Goal: Browse casually

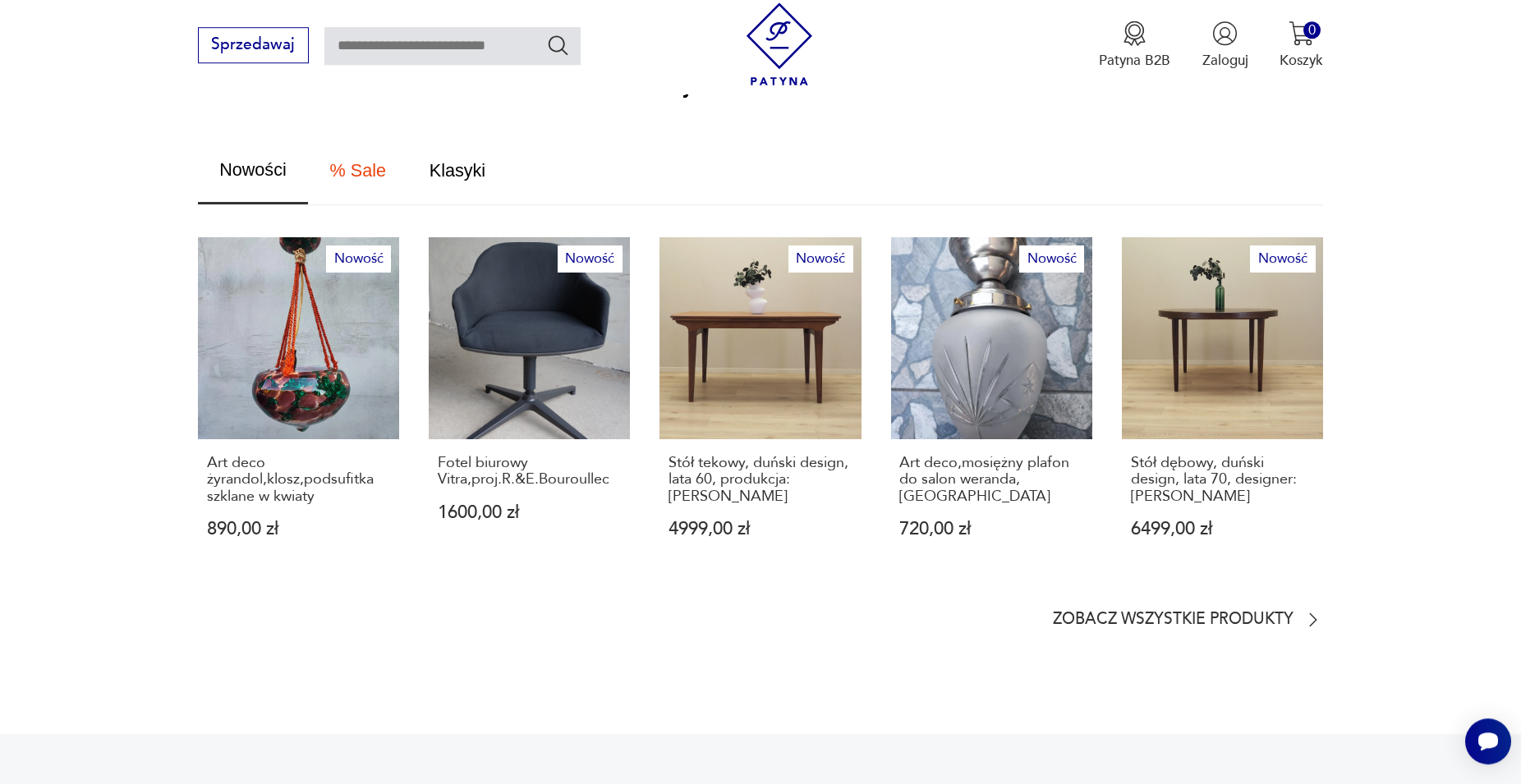
scroll to position [1005, 0]
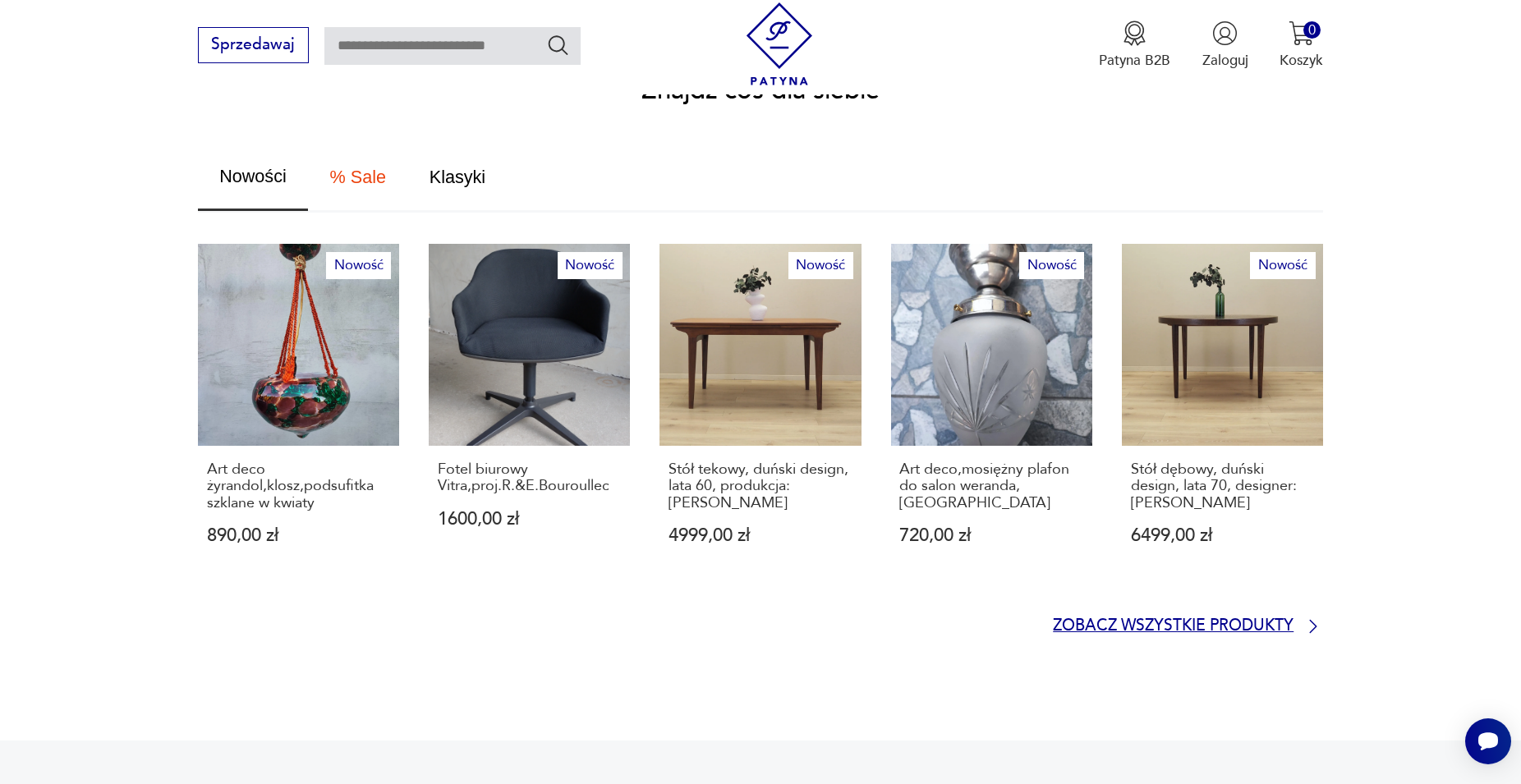
click at [1122, 620] on p "Zobacz wszystkie produkty" at bounding box center [1174, 626] width 241 height 13
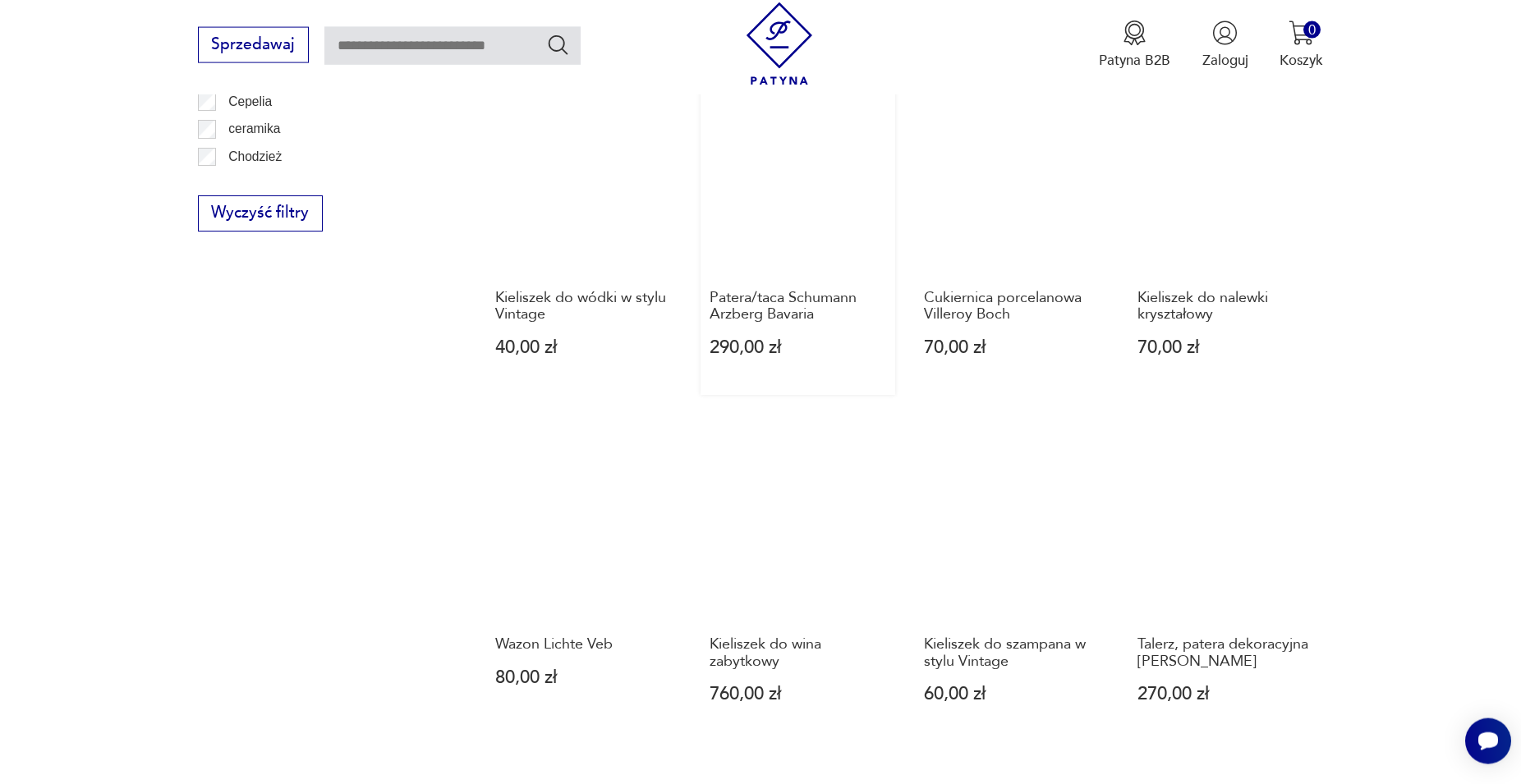
scroll to position [1284, 0]
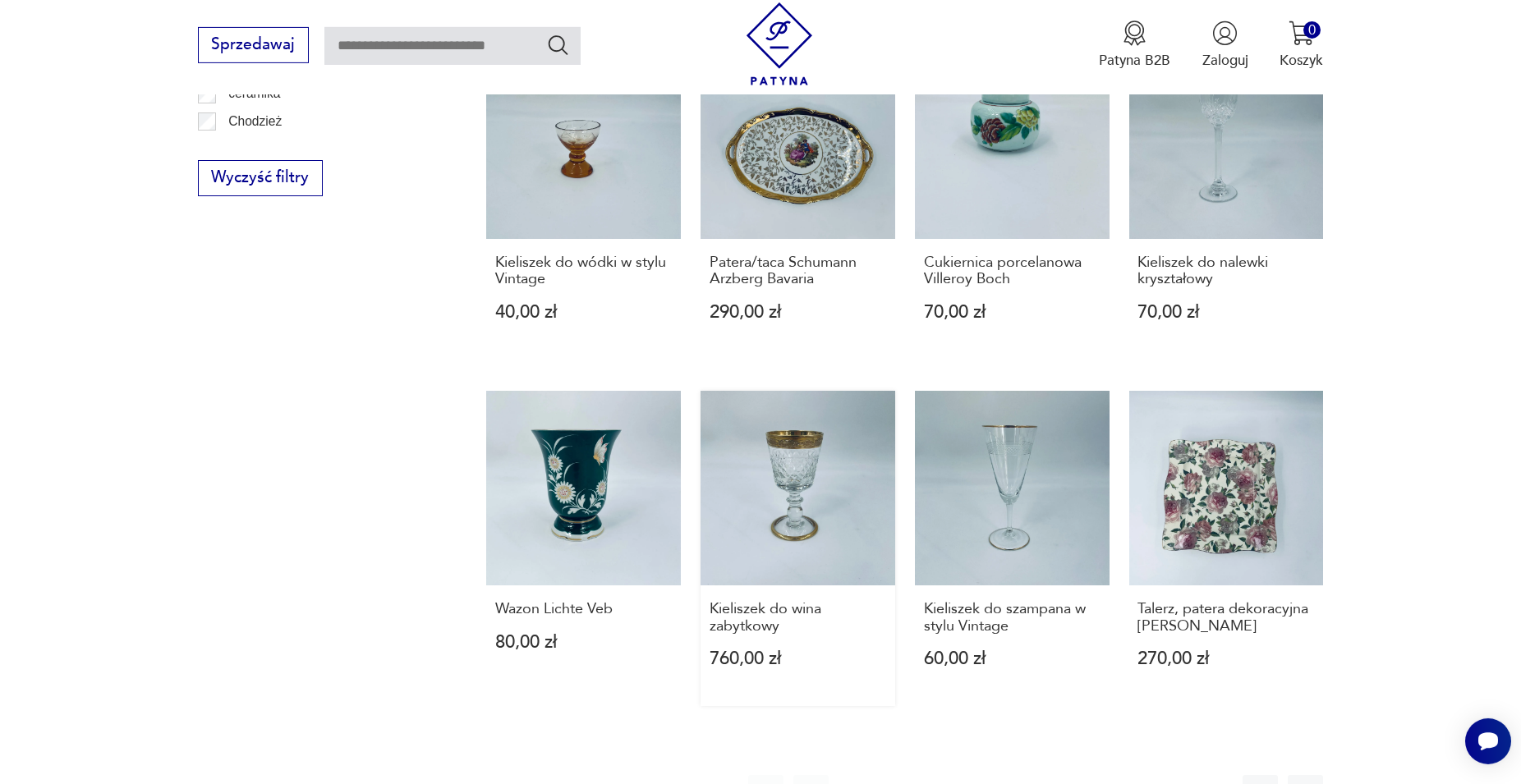
click at [784, 470] on link "Kieliszek do wina zabytkowy 760,00 zł" at bounding box center [797, 549] width 194 height 315
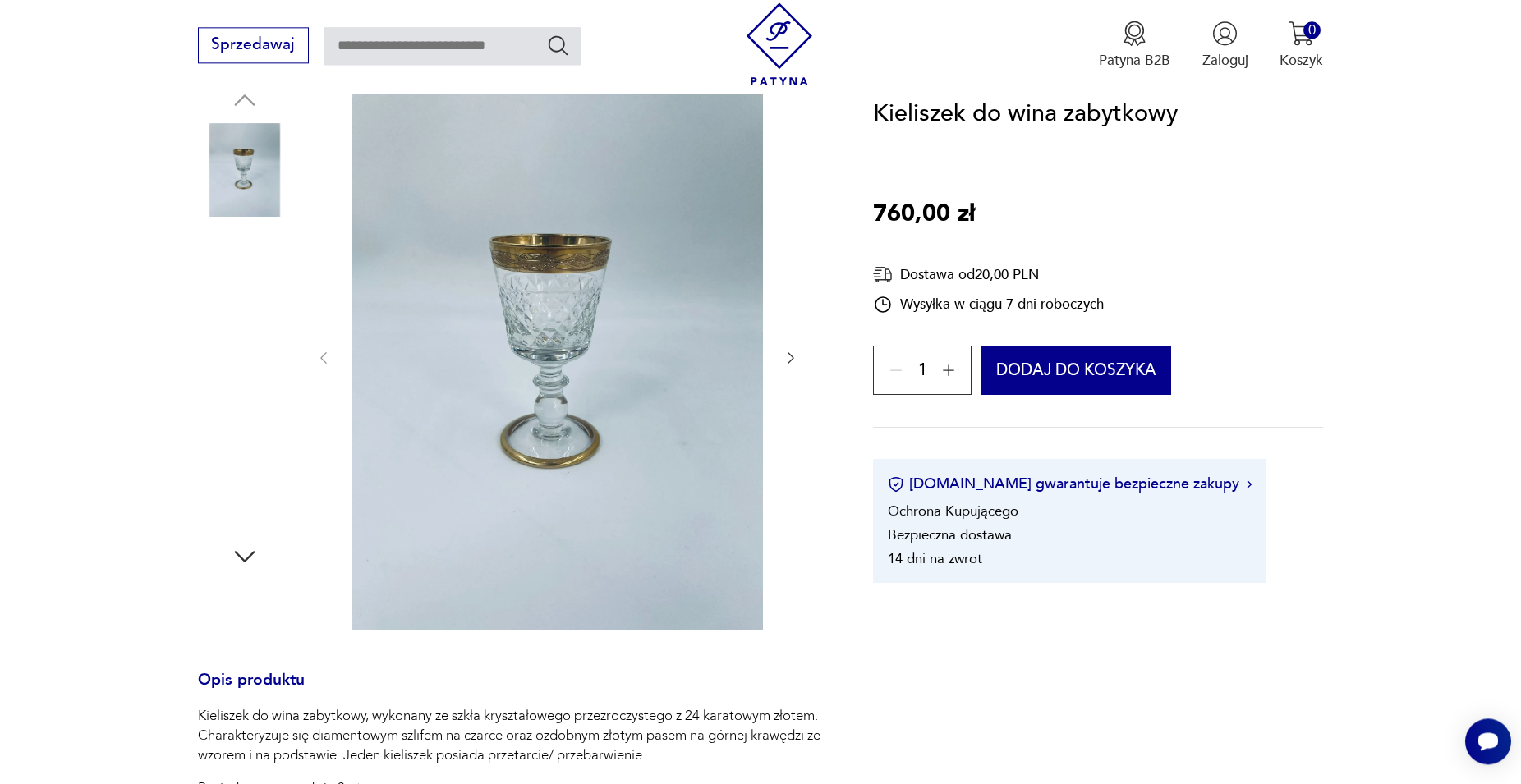
scroll to position [216, 0]
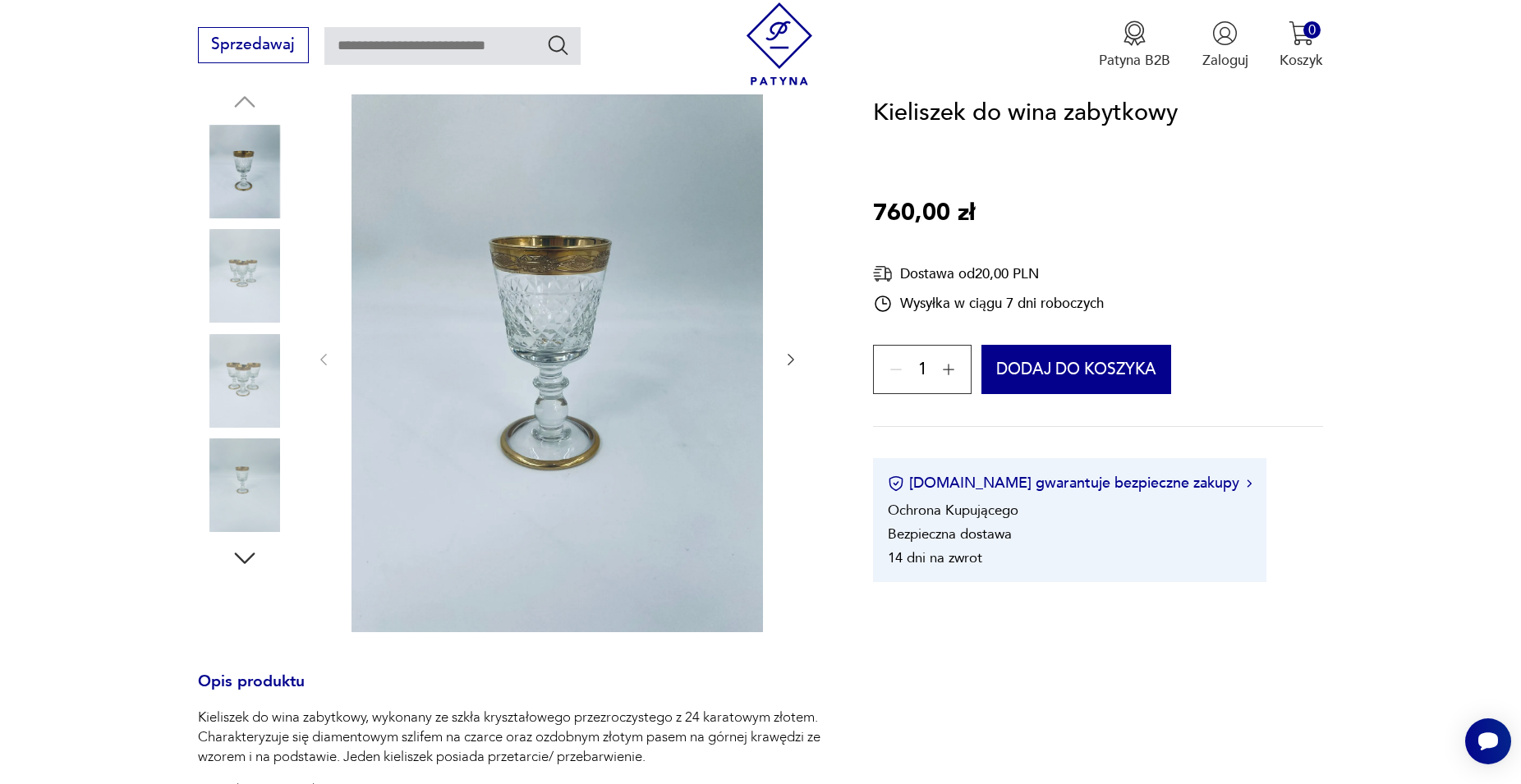
click at [247, 554] on icon "button" at bounding box center [244, 558] width 29 height 29
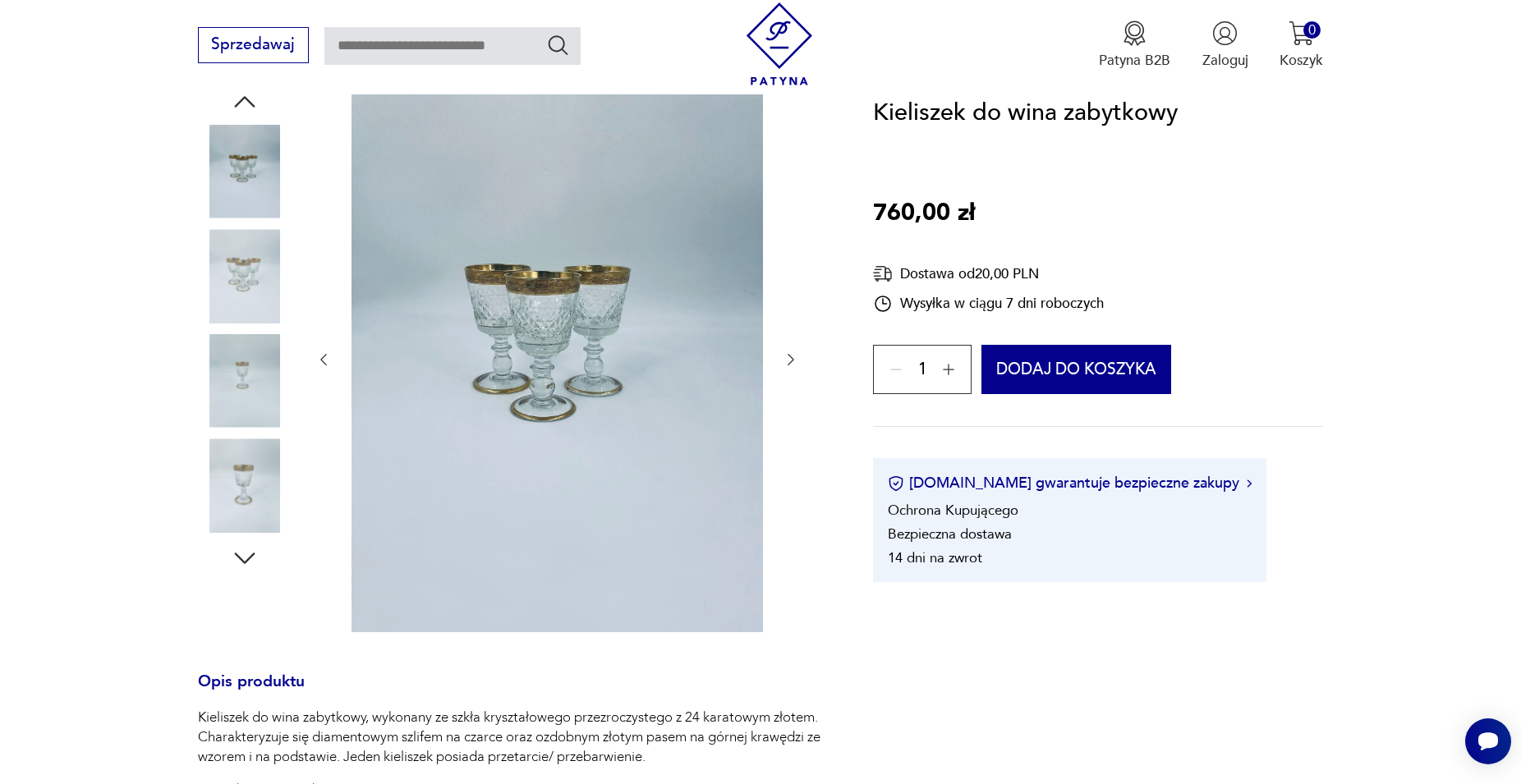
click at [235, 367] on img at bounding box center [244, 381] width 94 height 94
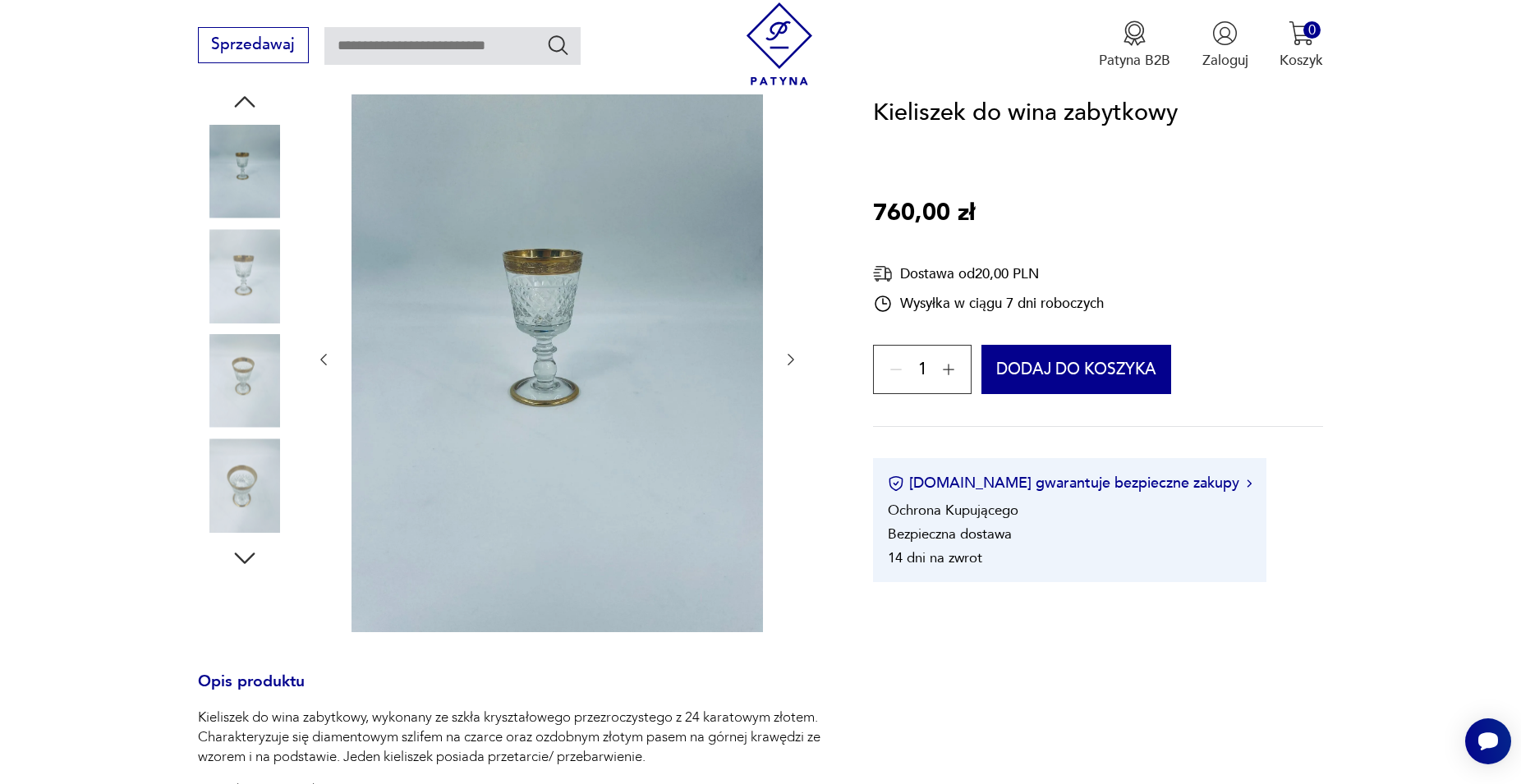
click at [531, 315] on img at bounding box center [556, 358] width 411 height 549
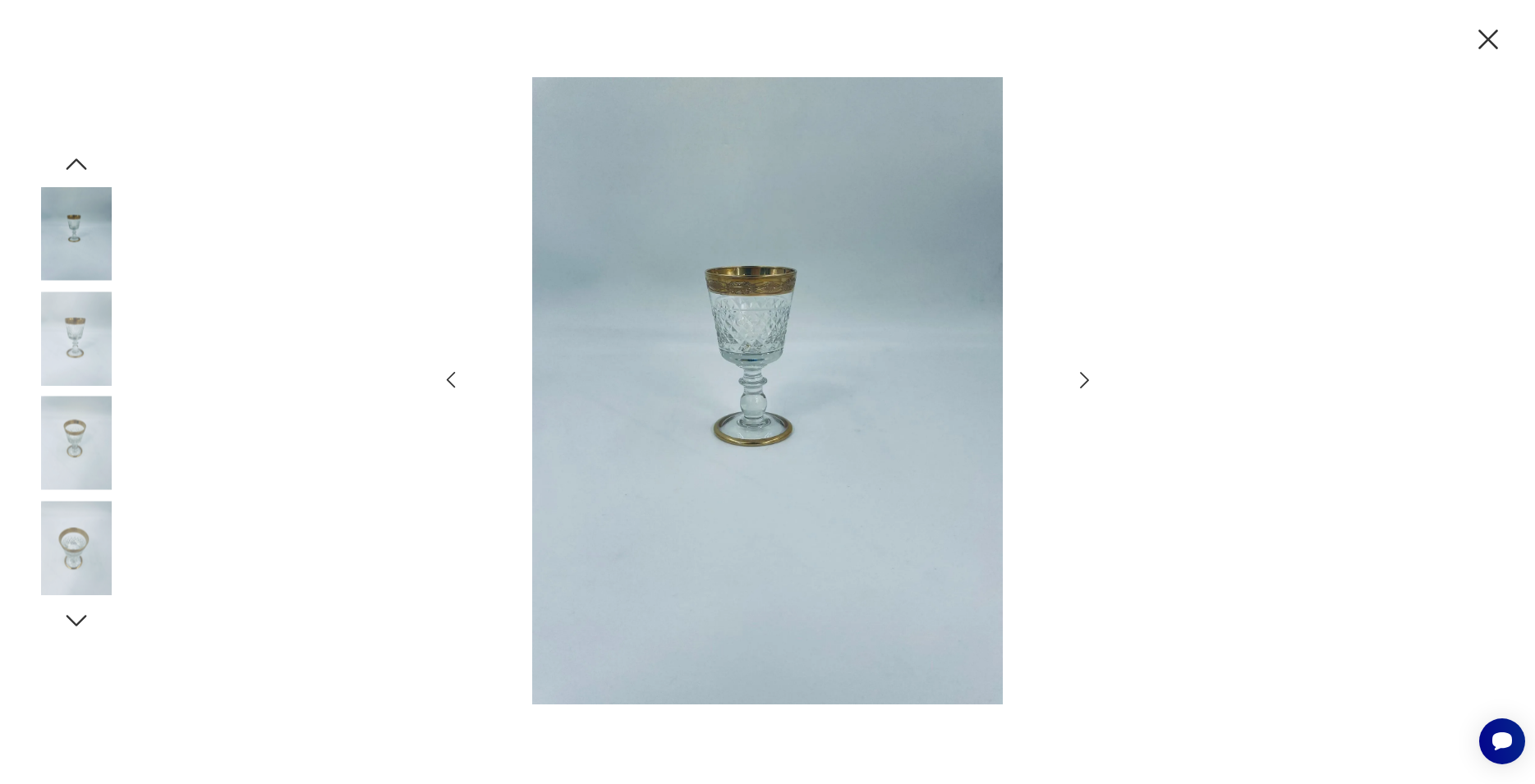
click at [752, 331] on img at bounding box center [767, 391] width 570 height 627
click at [1487, 36] on icon "button" at bounding box center [1488, 39] width 35 height 35
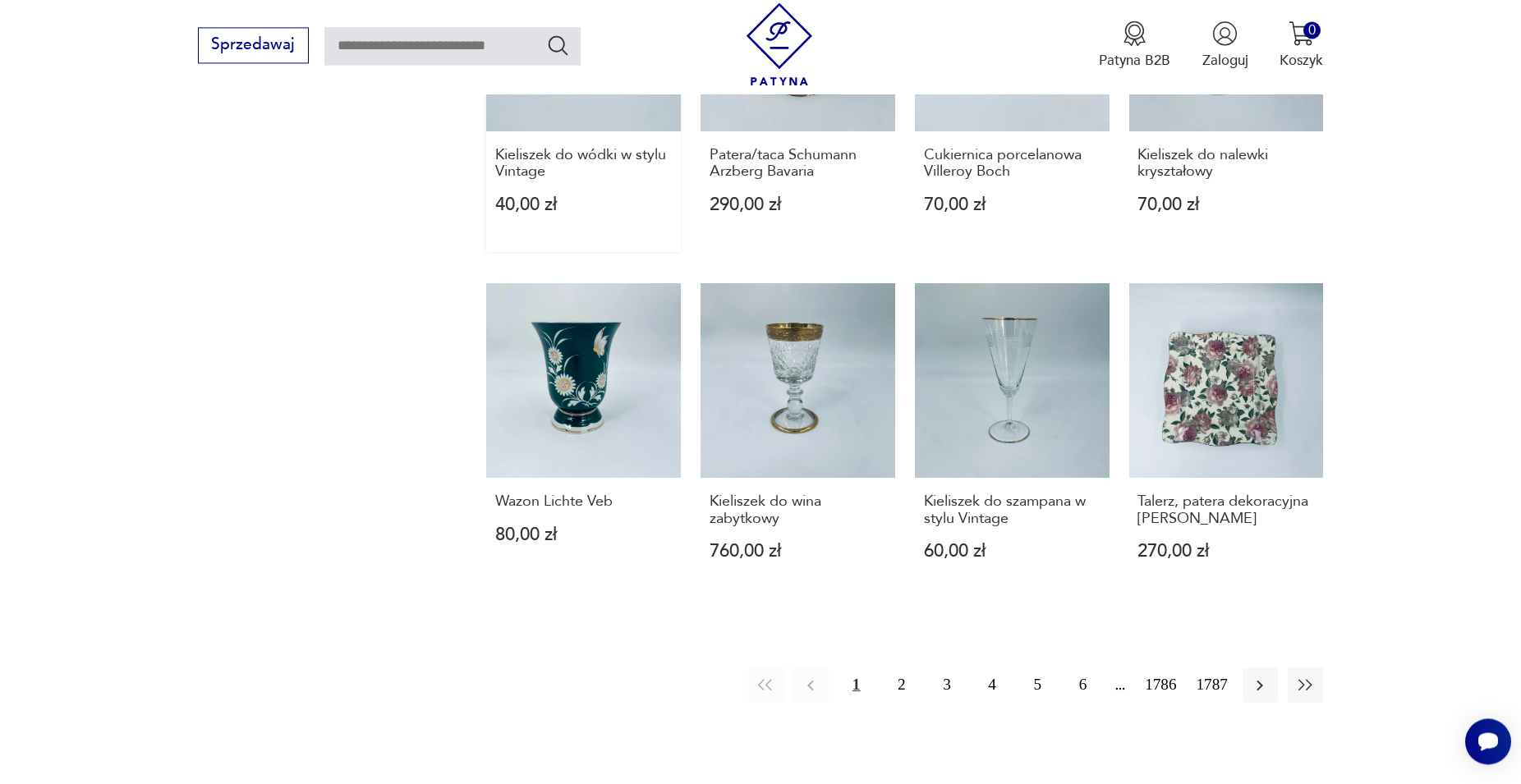
scroll to position [1472, 0]
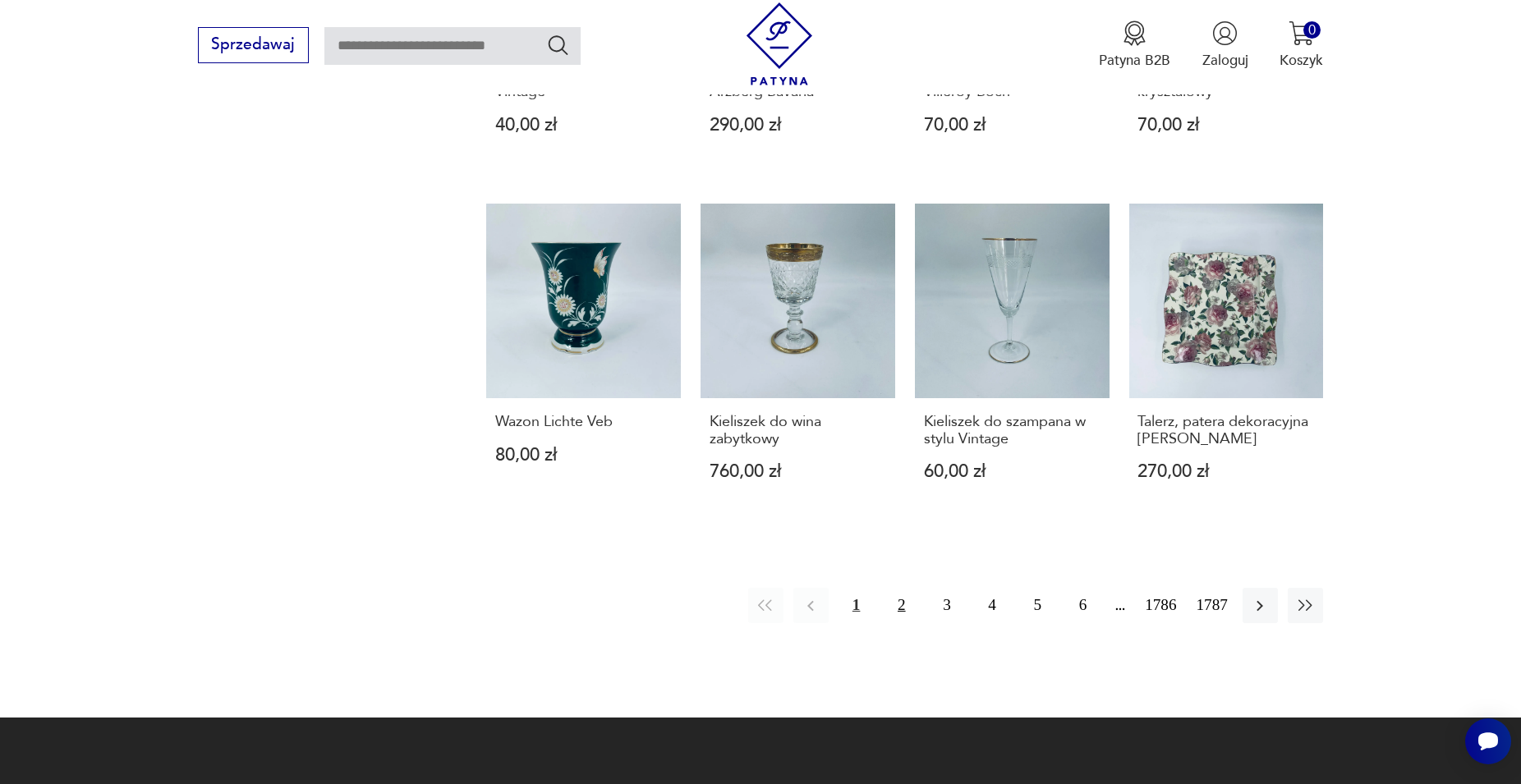
click at [906, 588] on button "2" at bounding box center [901, 605] width 36 height 36
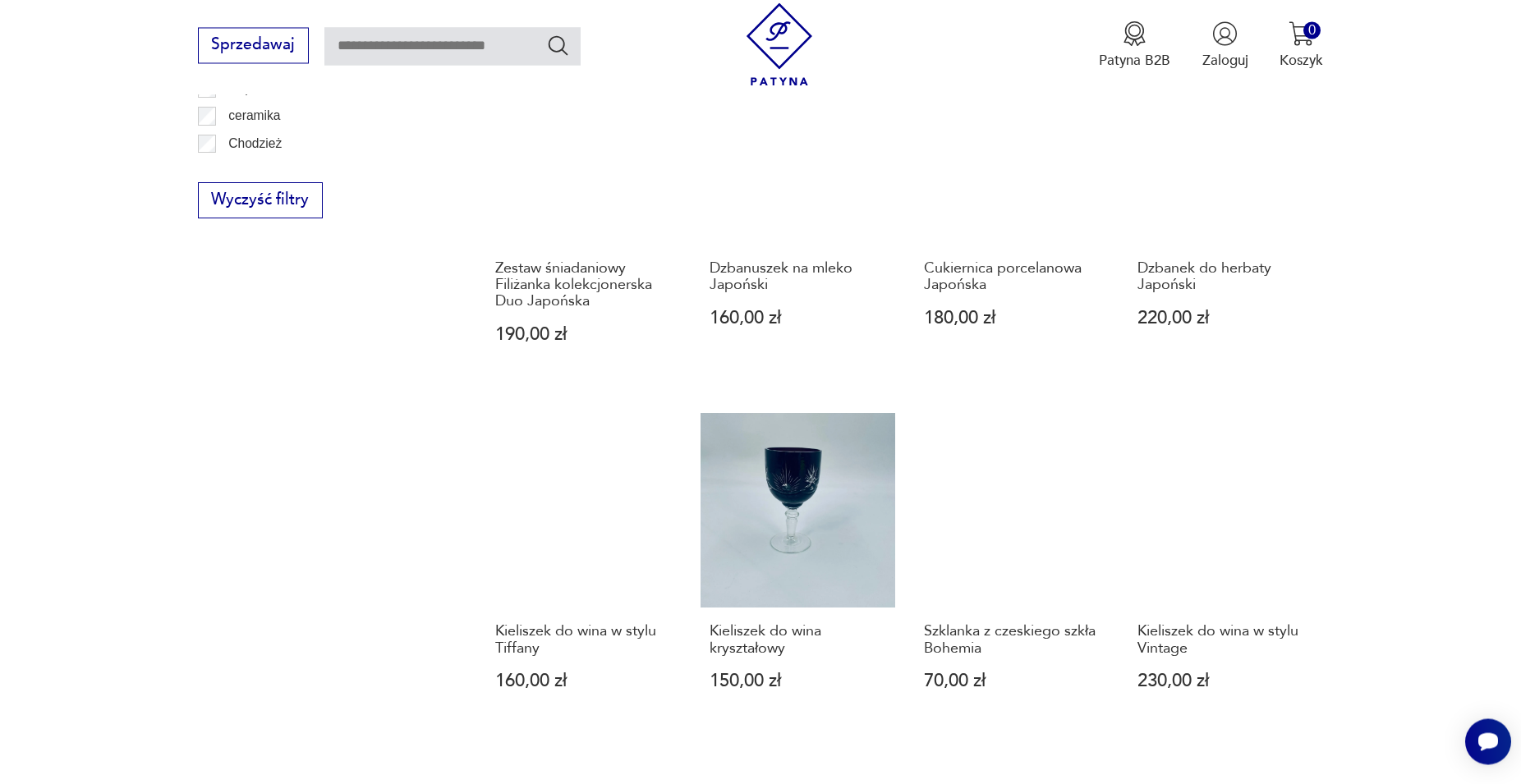
scroll to position [1367, 0]
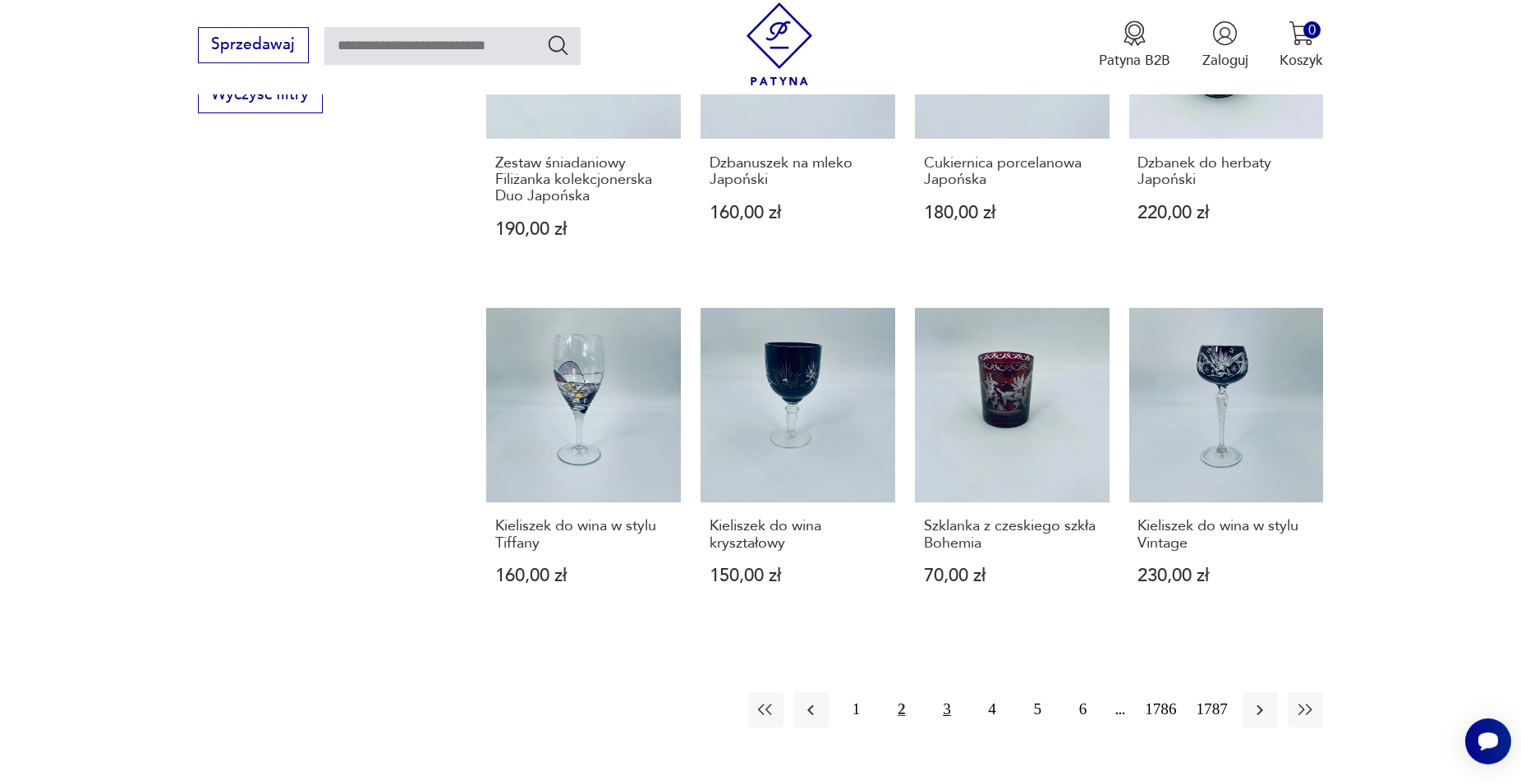
click at [948, 697] on button "3" at bounding box center [947, 709] width 36 height 36
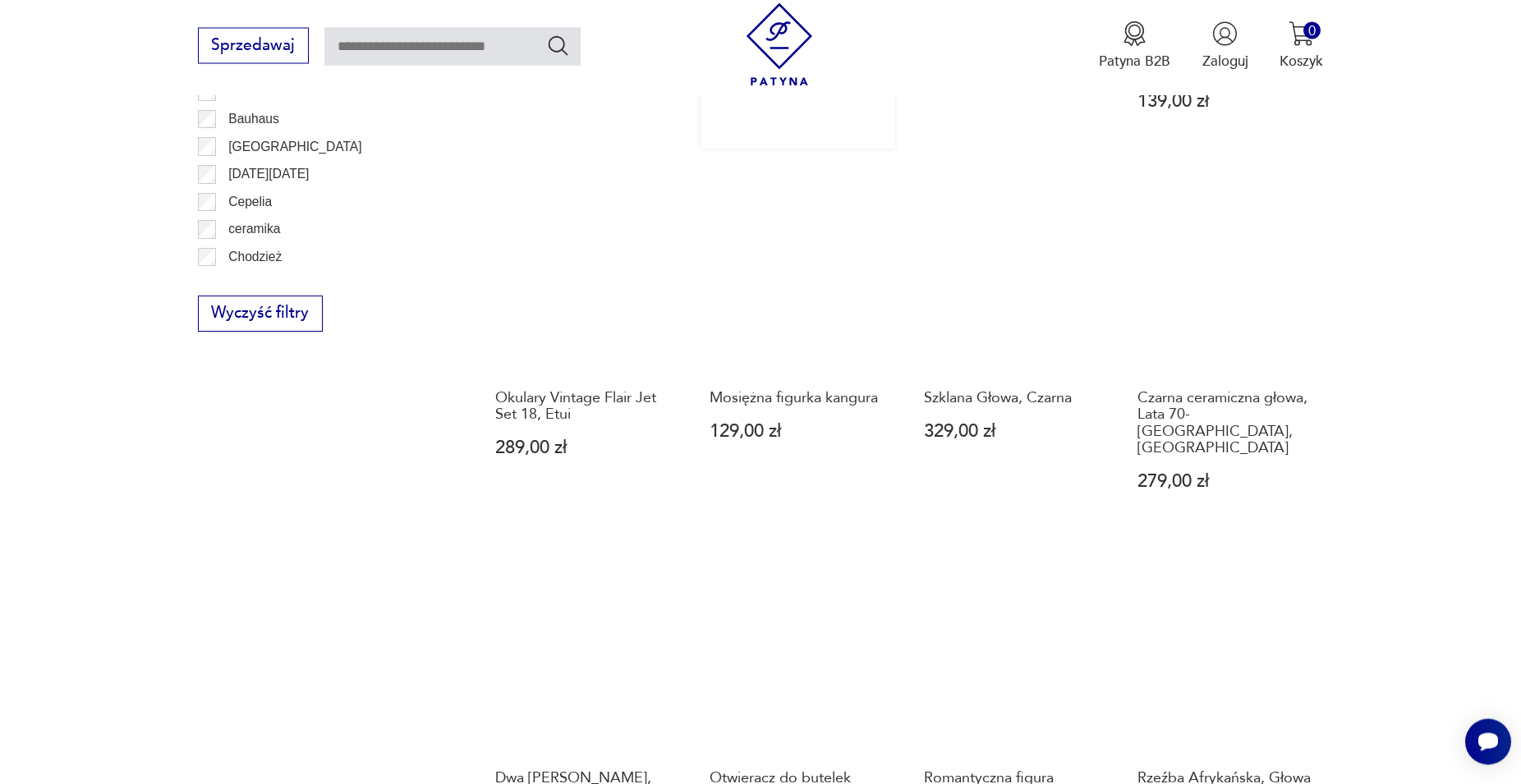
scroll to position [1284, 0]
